Goal: Transaction & Acquisition: Purchase product/service

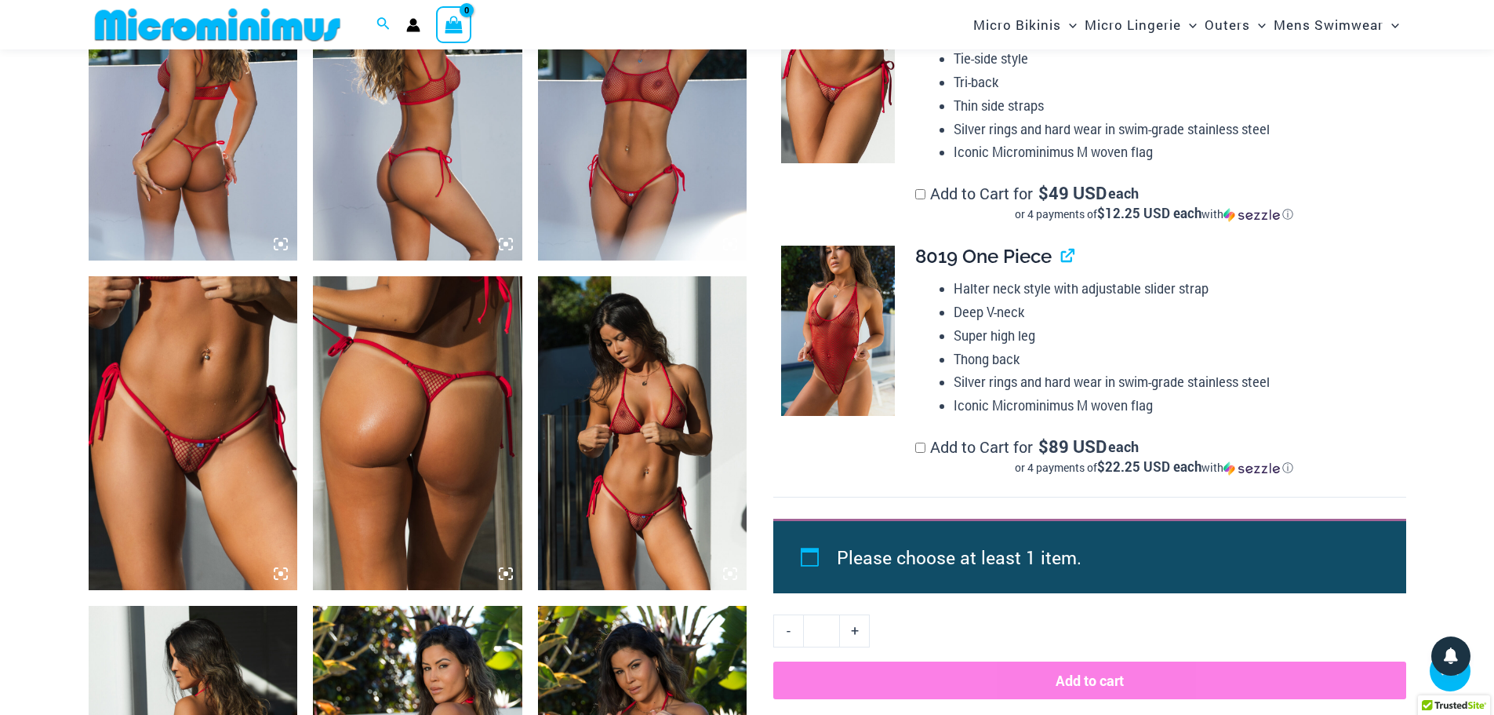
scroll to position [1242, 0]
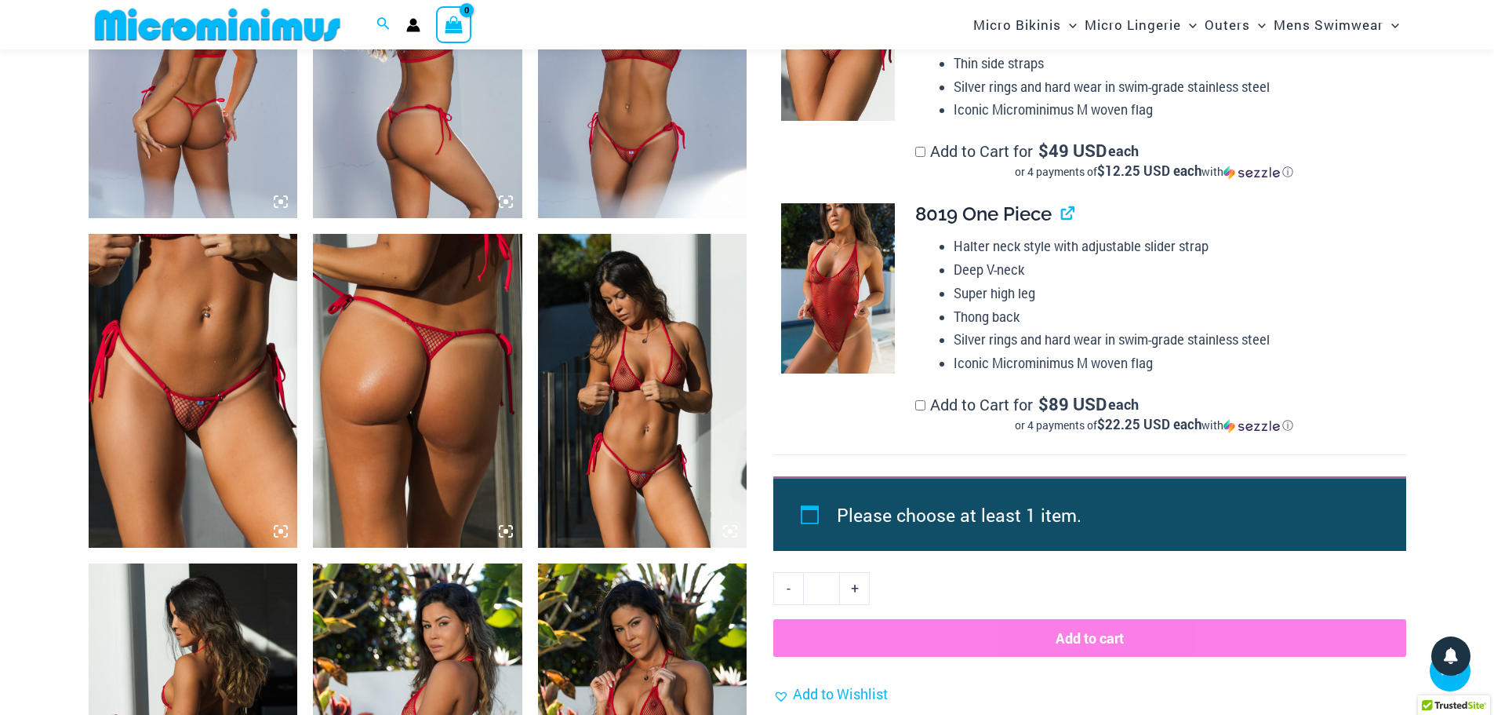
click at [232, 402] on img at bounding box center [193, 391] width 209 height 314
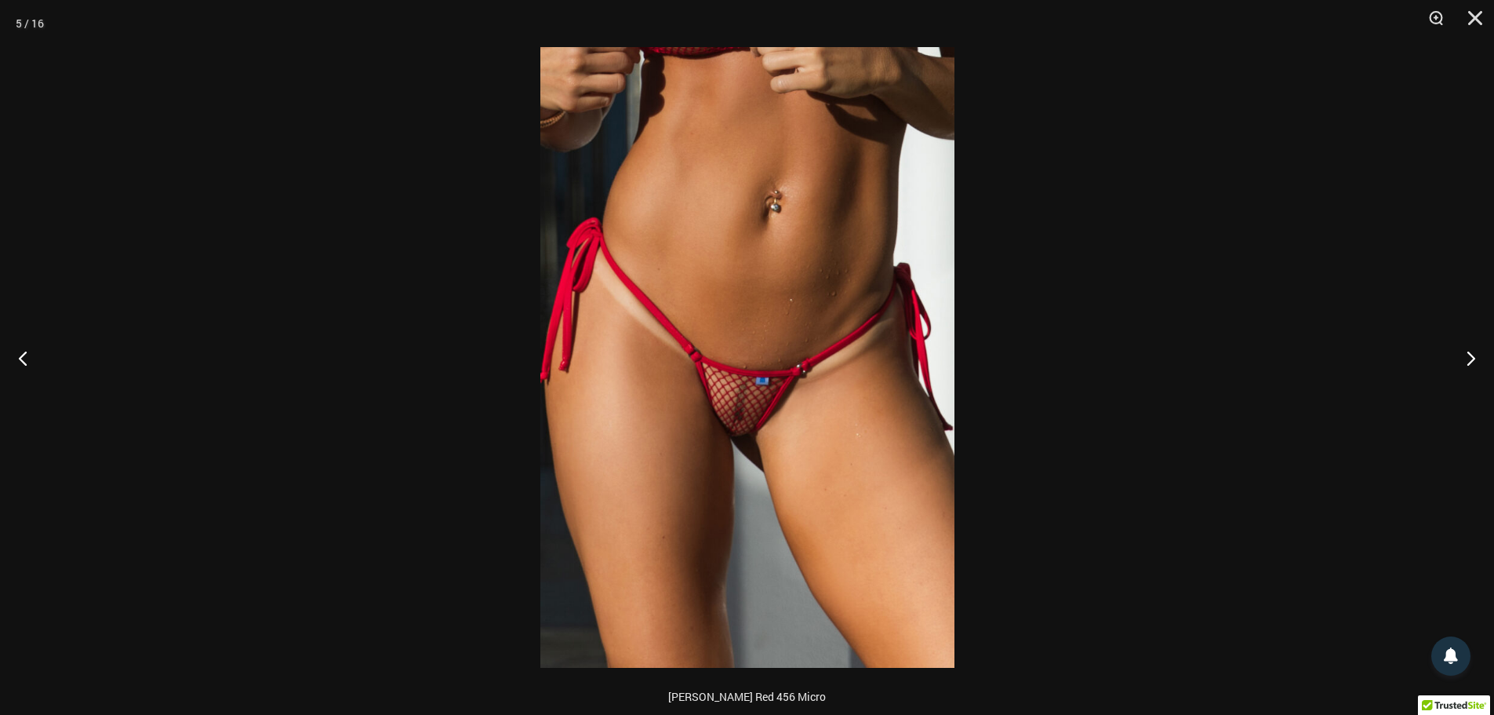
click at [856, 283] on img at bounding box center [747, 357] width 414 height 620
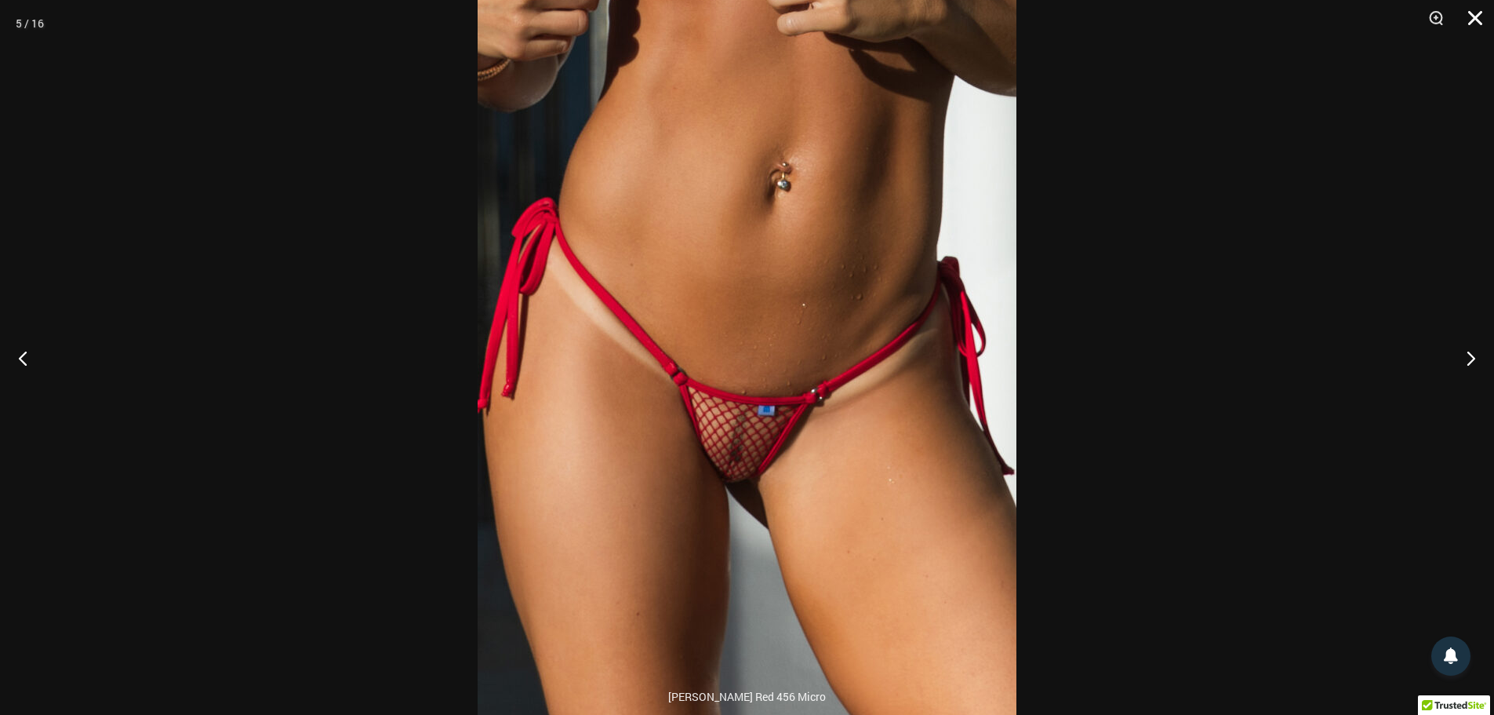
click at [1474, 13] on button "Close" at bounding box center [1469, 23] width 39 height 47
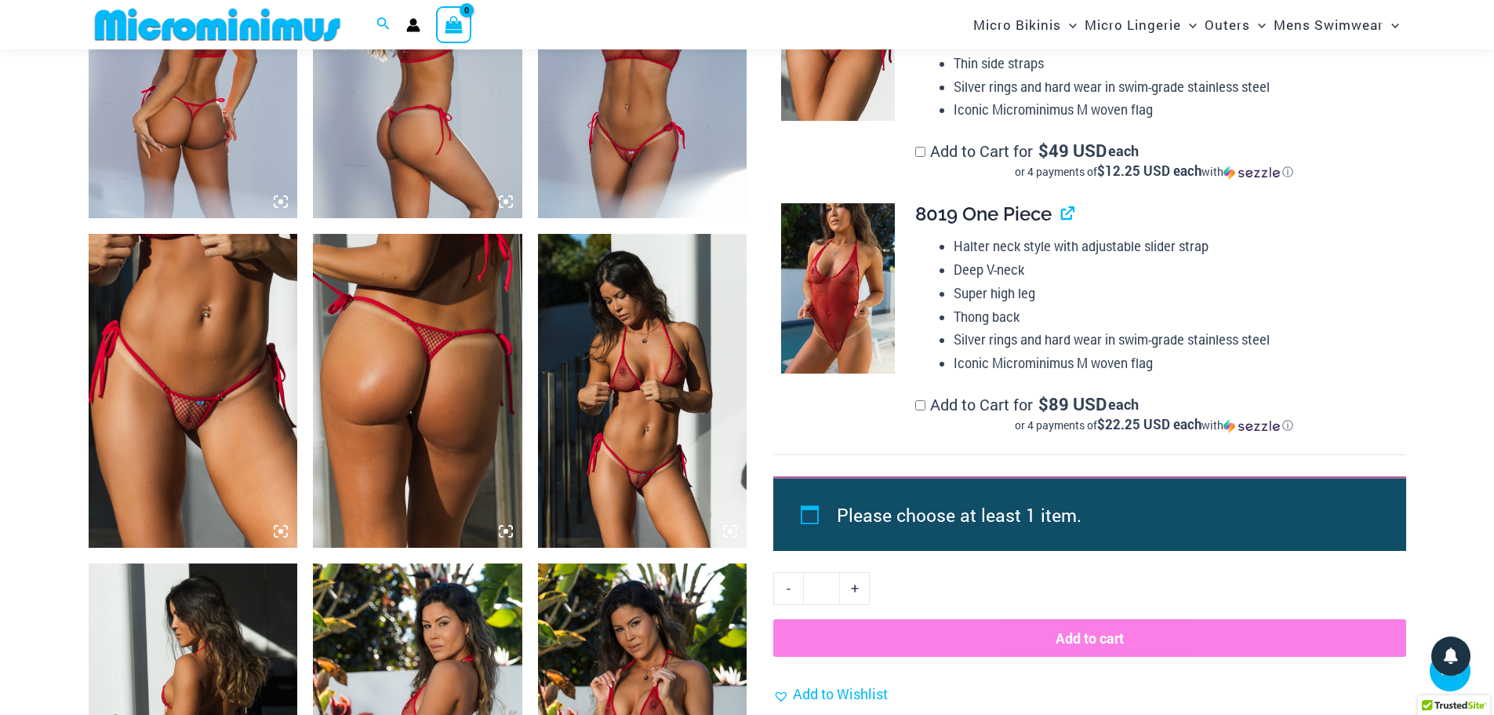
click at [653, 380] on img at bounding box center [642, 391] width 209 height 314
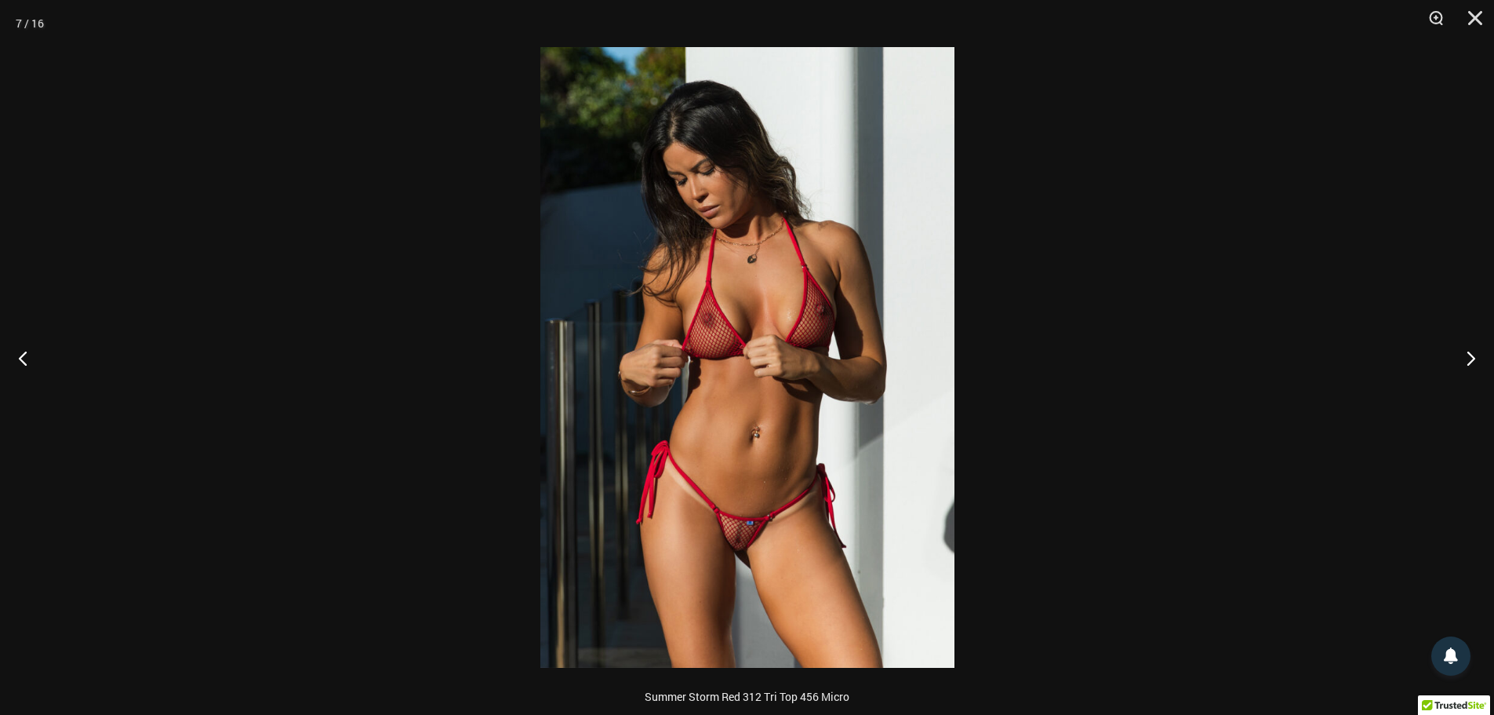
click at [733, 458] on img at bounding box center [747, 357] width 414 height 620
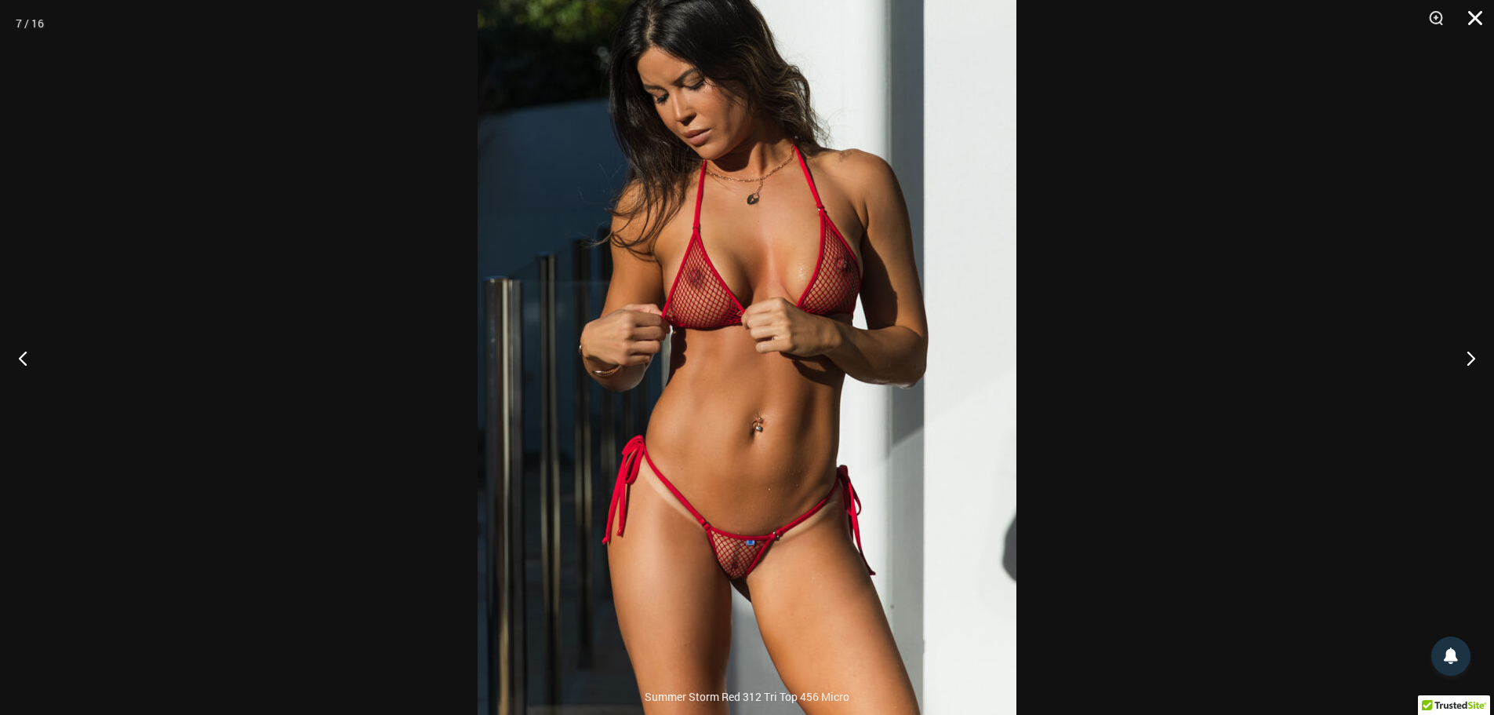
click at [1478, 16] on button "Close" at bounding box center [1469, 23] width 39 height 47
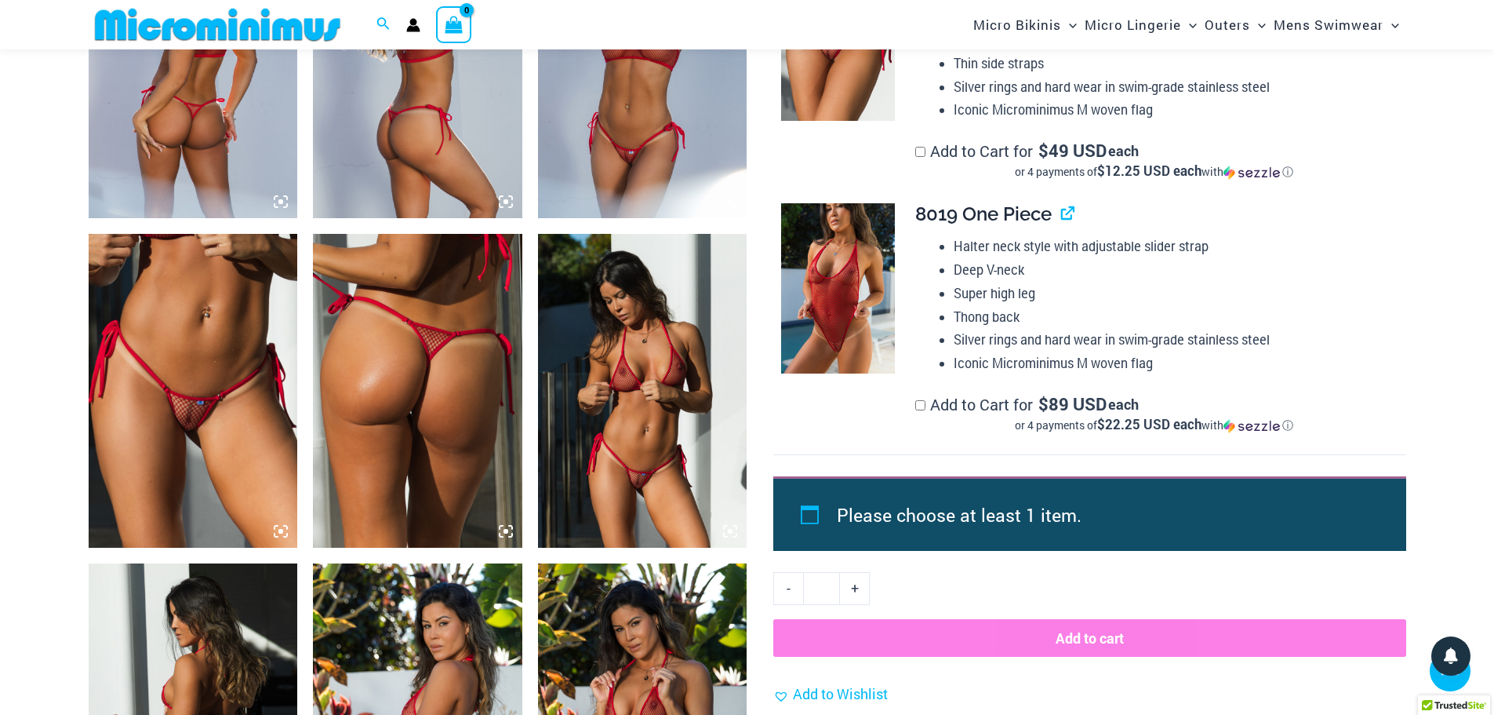
click at [191, 316] on img at bounding box center [193, 391] width 209 height 314
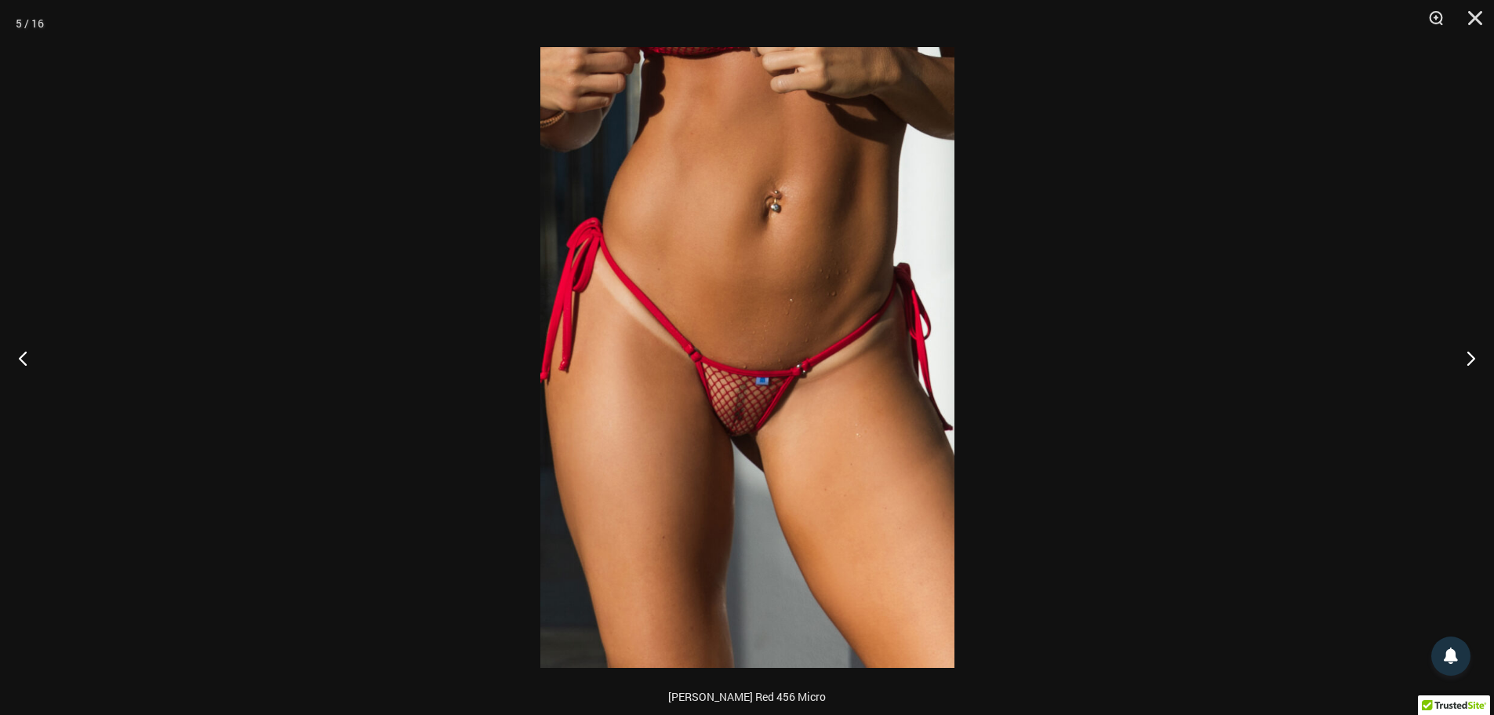
click at [740, 338] on img at bounding box center [747, 357] width 414 height 620
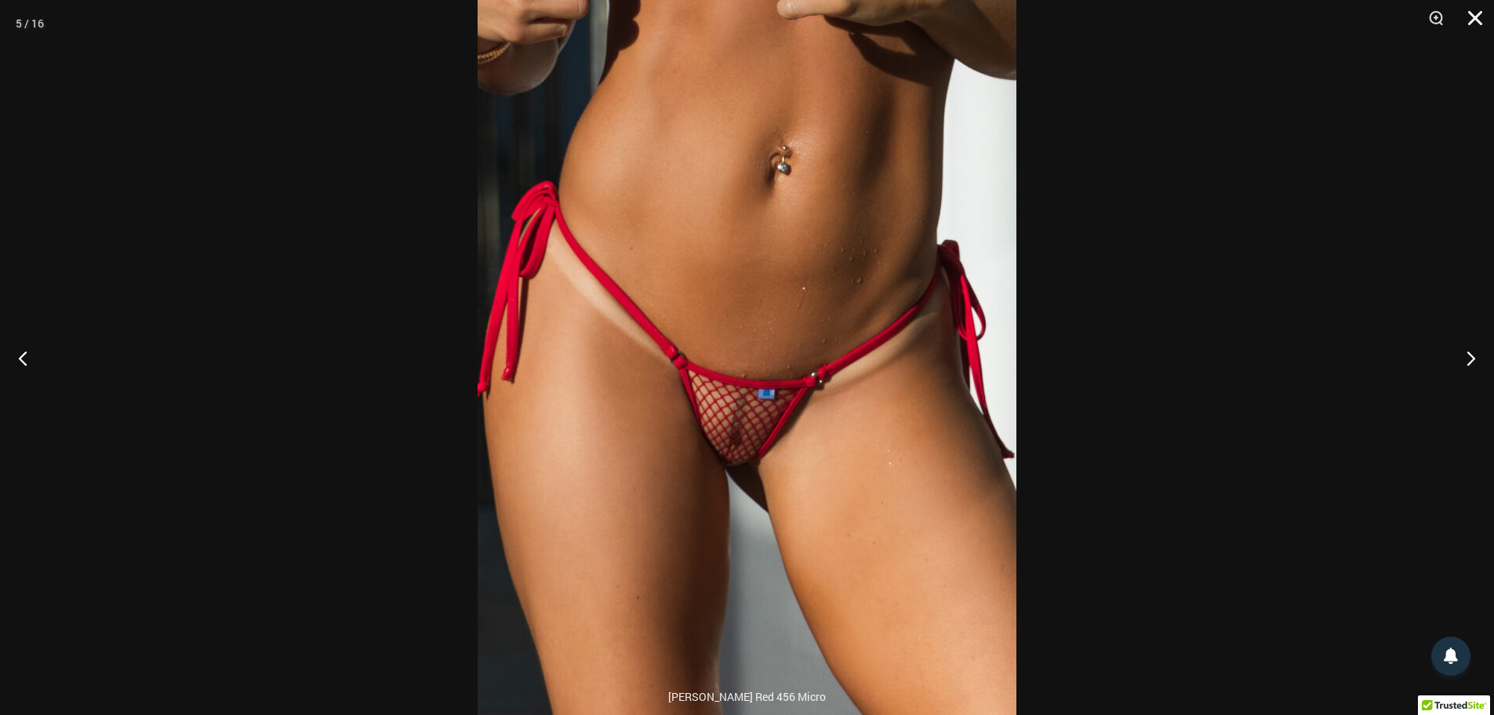
click at [1476, 16] on button "Close" at bounding box center [1469, 23] width 39 height 47
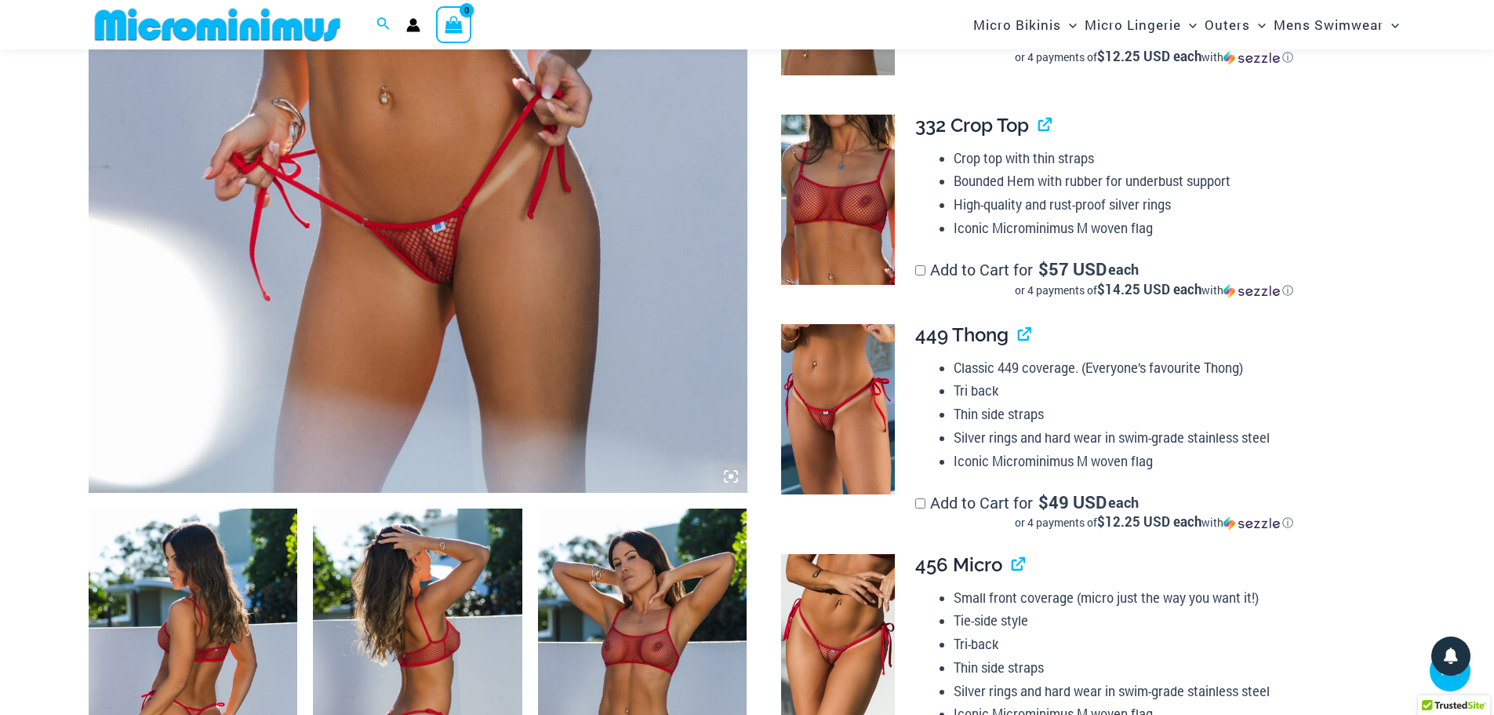
scroll to position [615, 0]
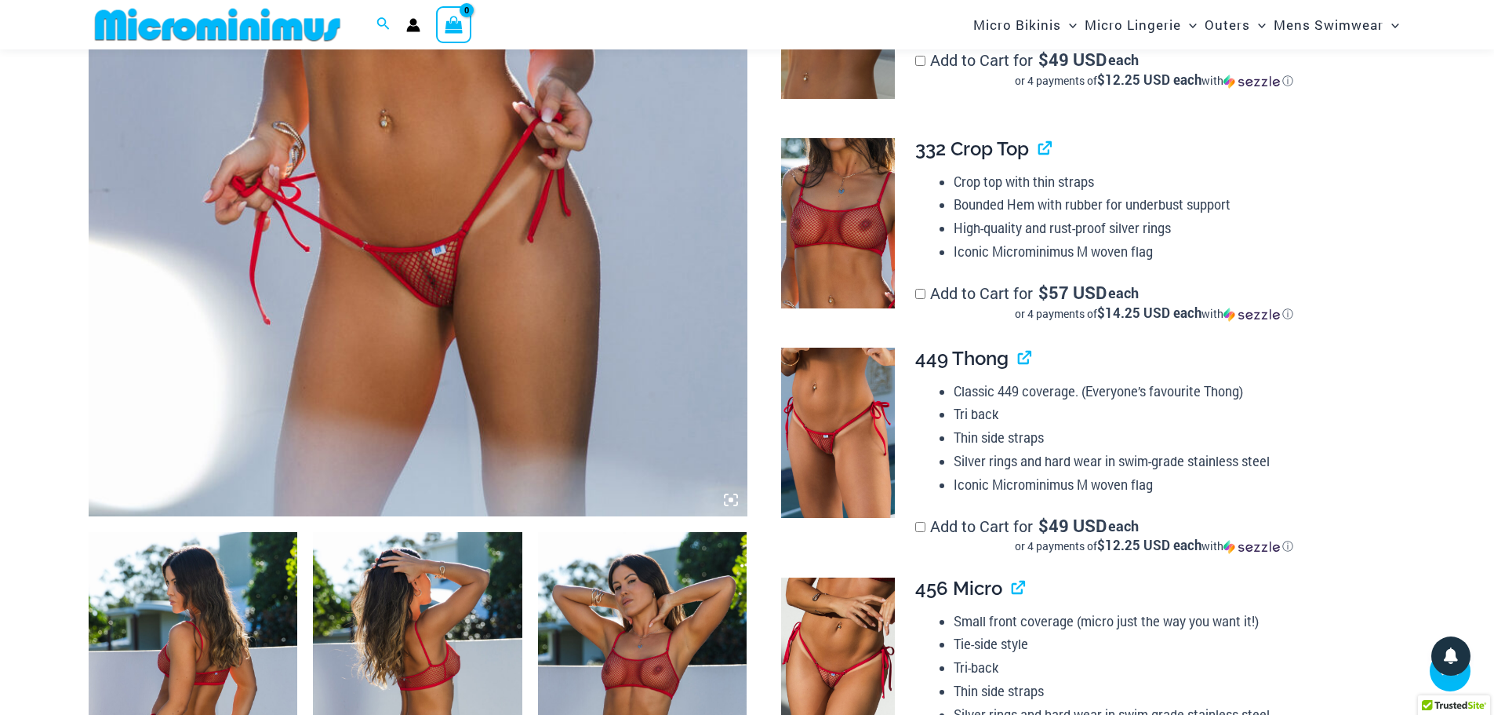
click at [734, 496] on icon at bounding box center [731, 500] width 14 height 14
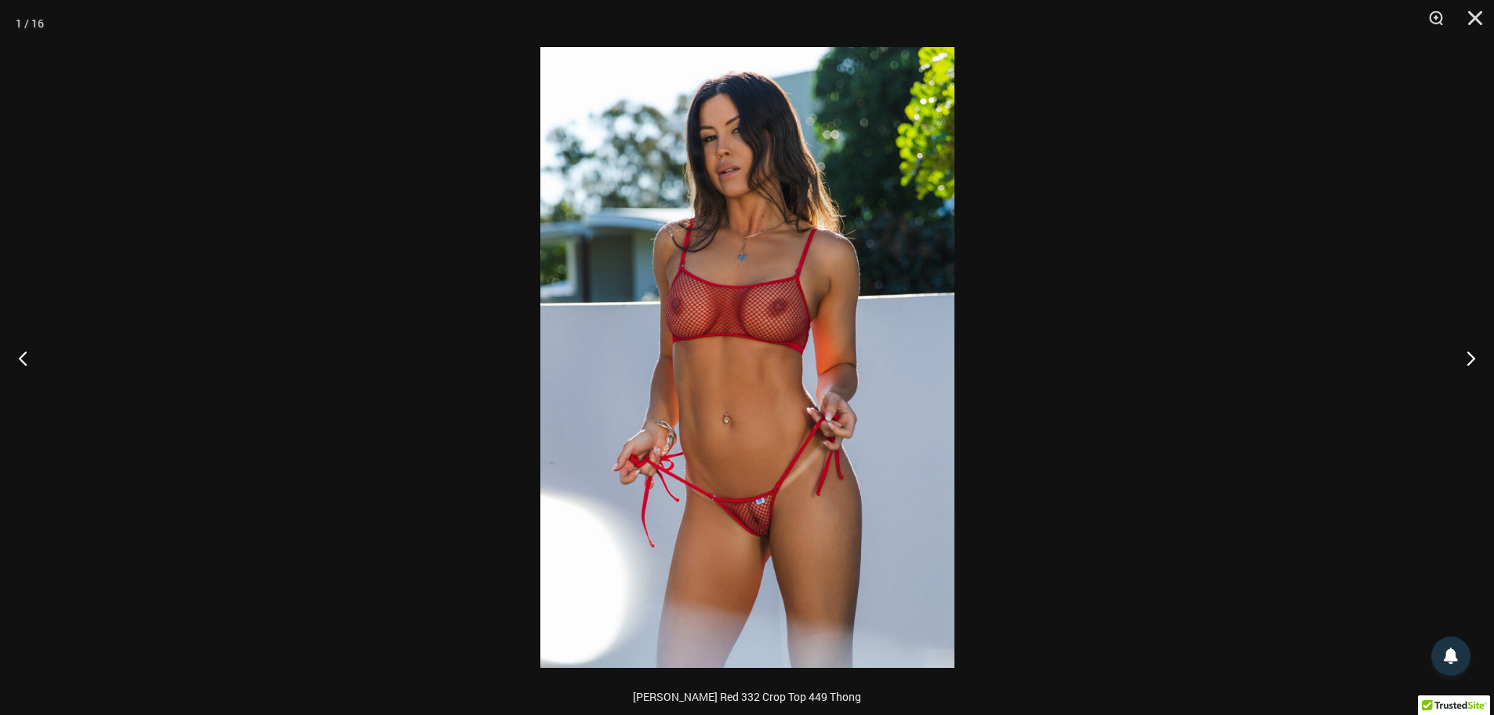
click at [743, 461] on img at bounding box center [747, 357] width 414 height 620
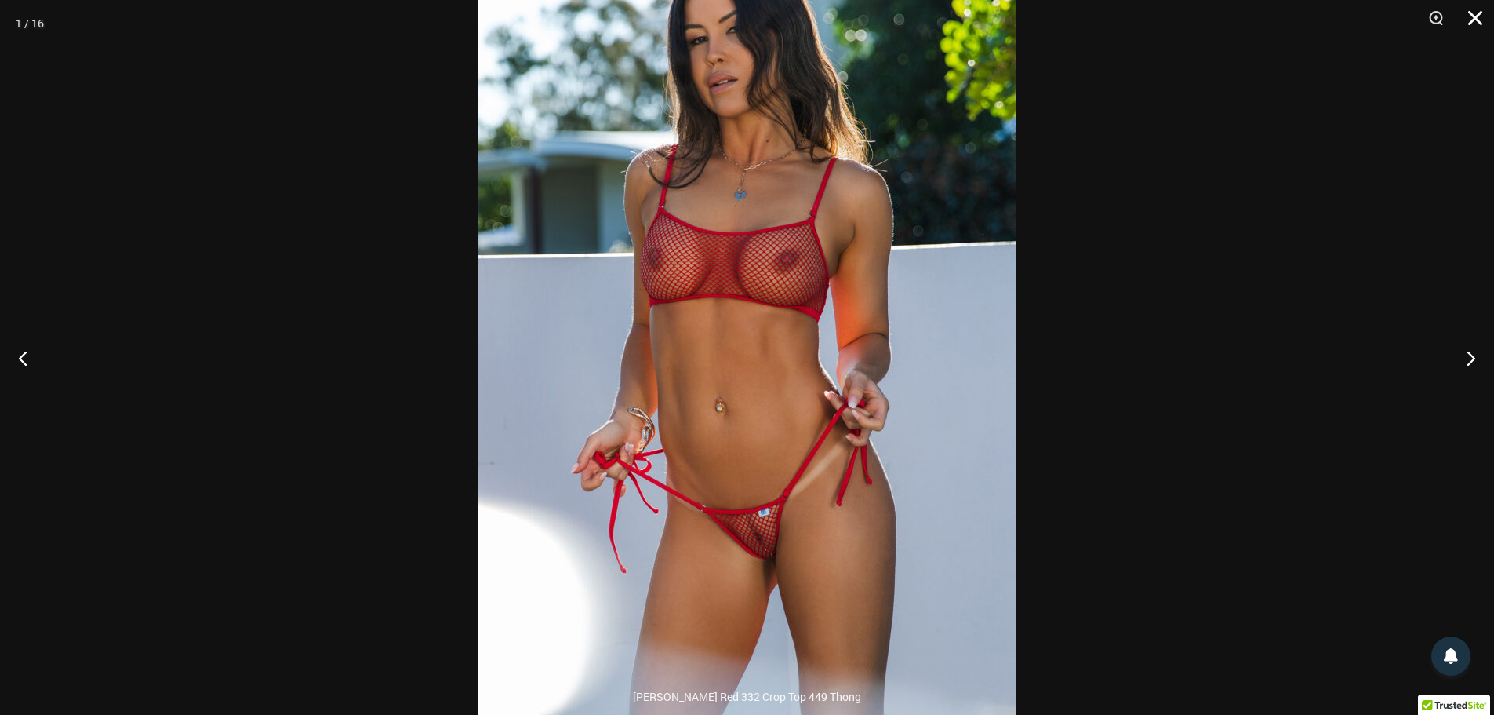
click at [1478, 16] on button "Close" at bounding box center [1469, 23] width 39 height 47
